Goal: Task Accomplishment & Management: Complete application form

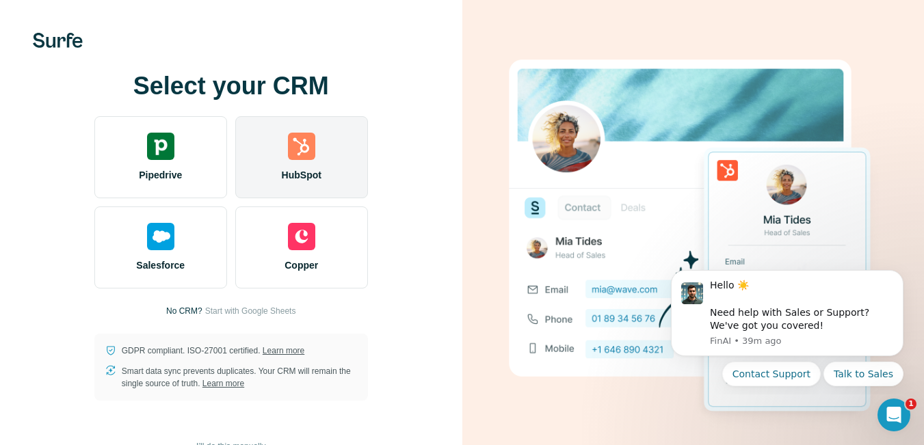
click at [298, 162] on div "HubSpot" at bounding box center [301, 157] width 133 height 82
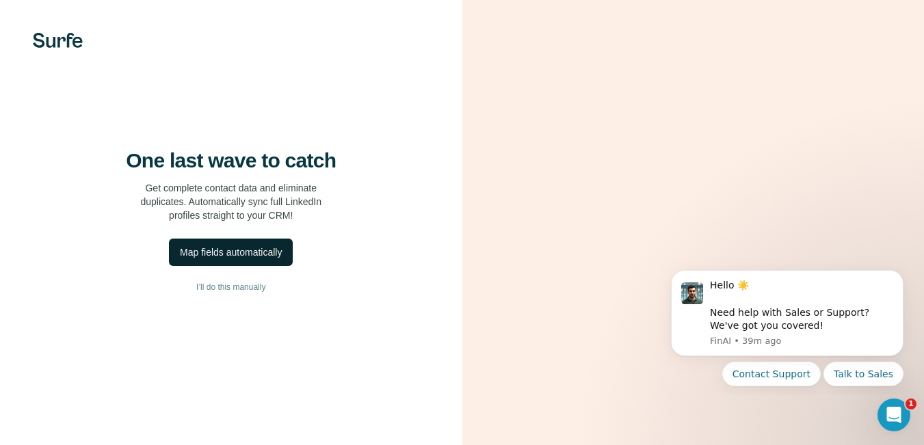
click at [265, 259] on div "Map fields automatically" at bounding box center [231, 253] width 102 height 14
